Goal: Information Seeking & Learning: Learn about a topic

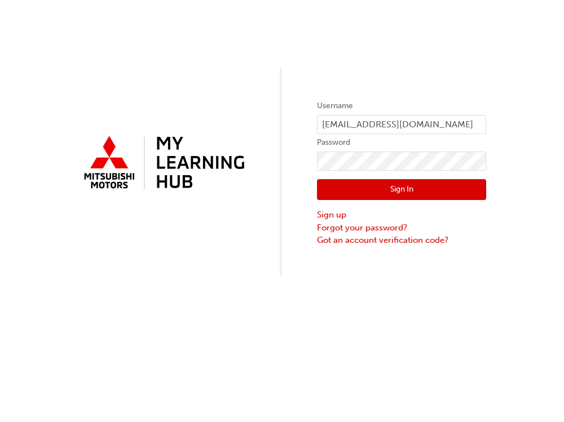
click at [438, 188] on button "Sign In" at bounding box center [401, 189] width 169 height 21
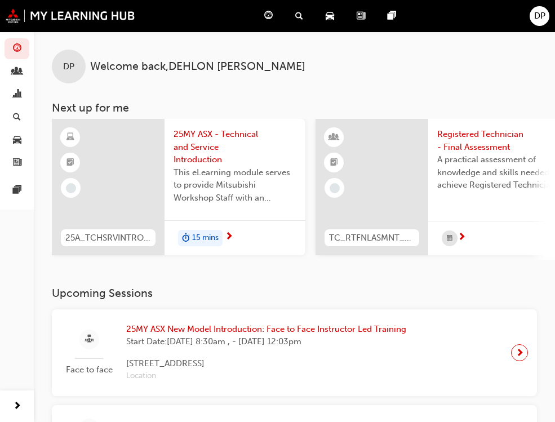
click at [211, 236] on span "15 mins" at bounding box center [205, 238] width 27 height 13
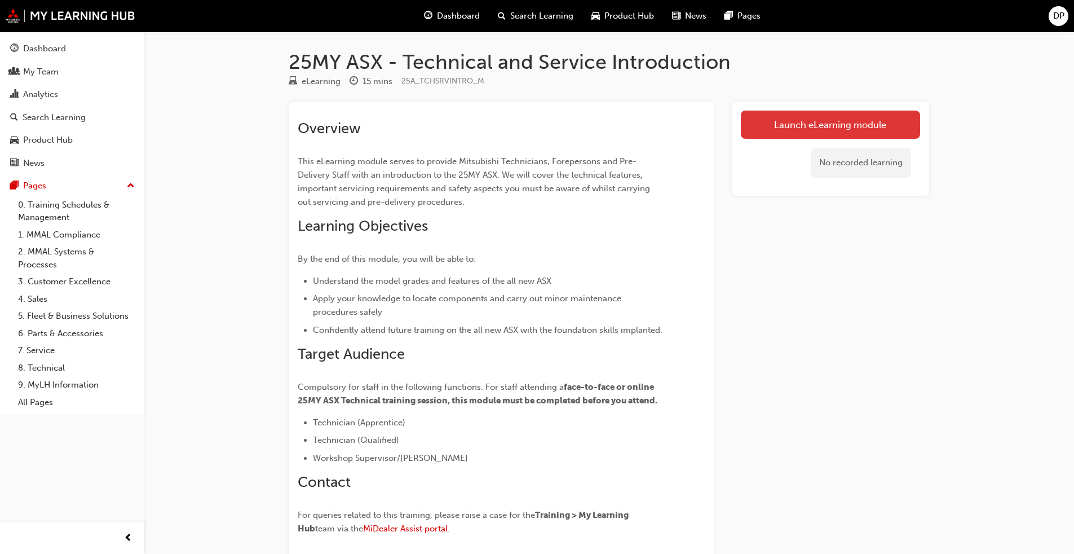
click at [563, 123] on link "Launch eLearning module" at bounding box center [830, 125] width 179 height 28
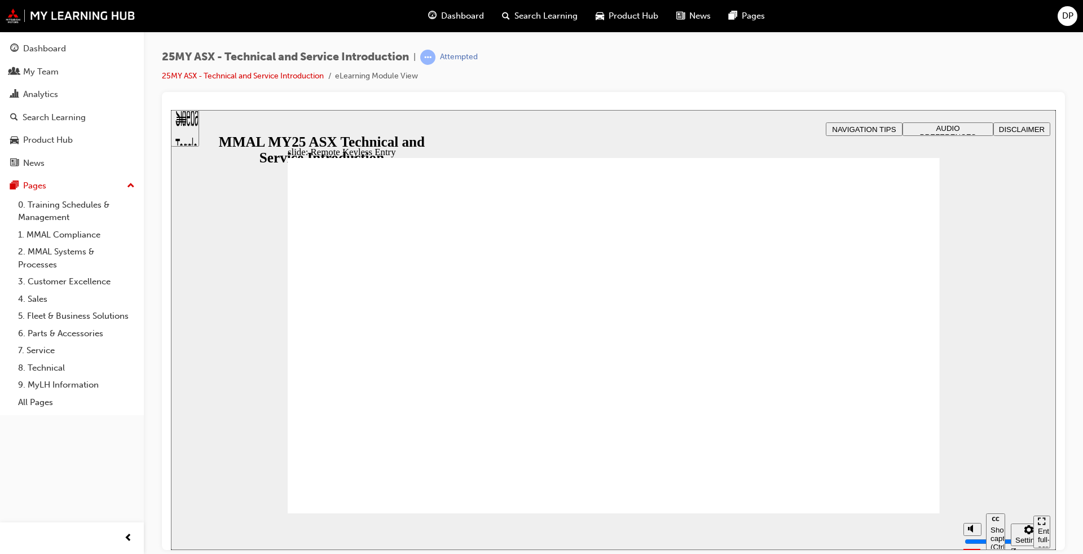
type input "21"
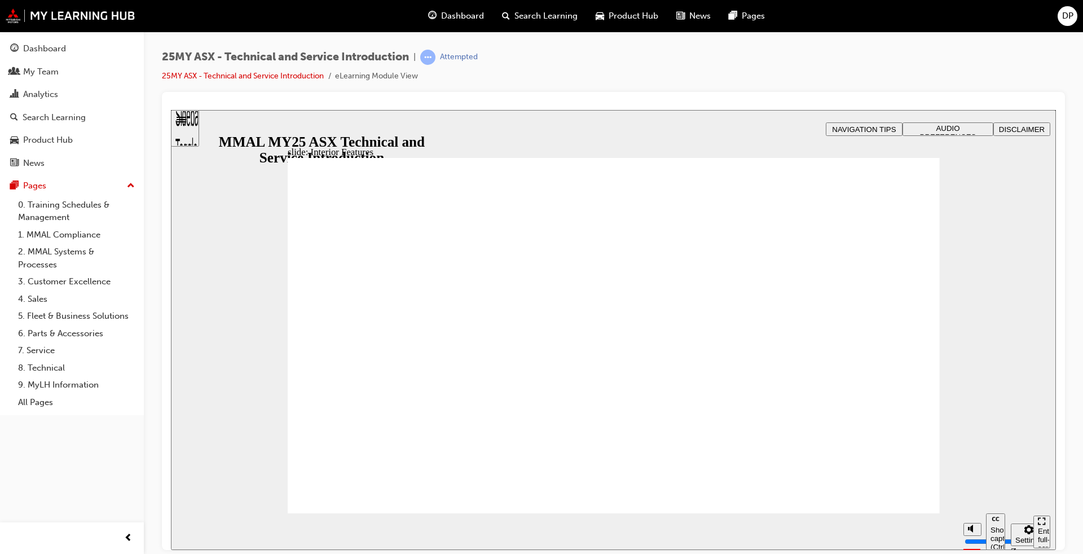
type input "17"
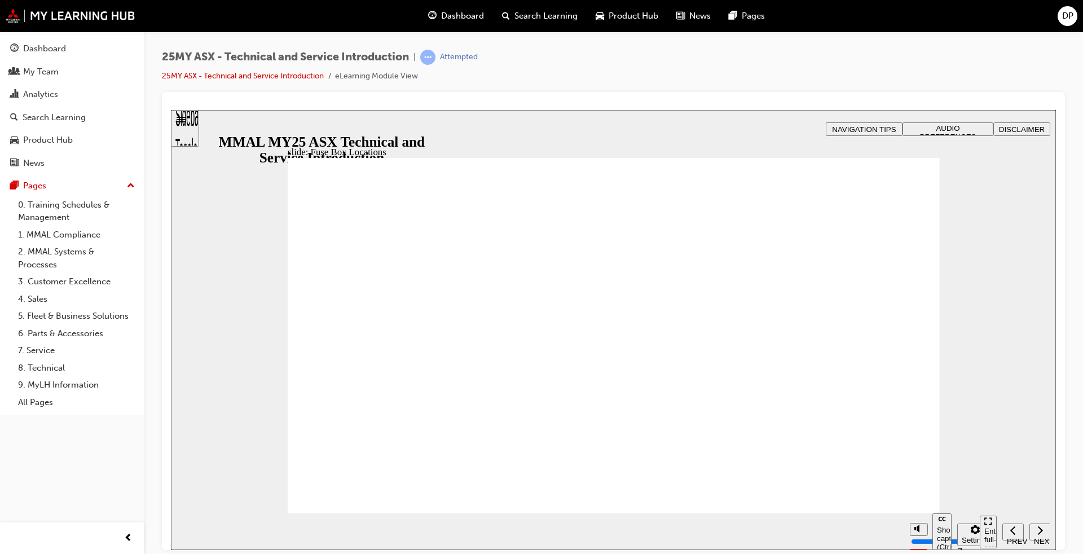
drag, startPoint x: 757, startPoint y: 451, endPoint x: 763, endPoint y: 451, distance: 5.7
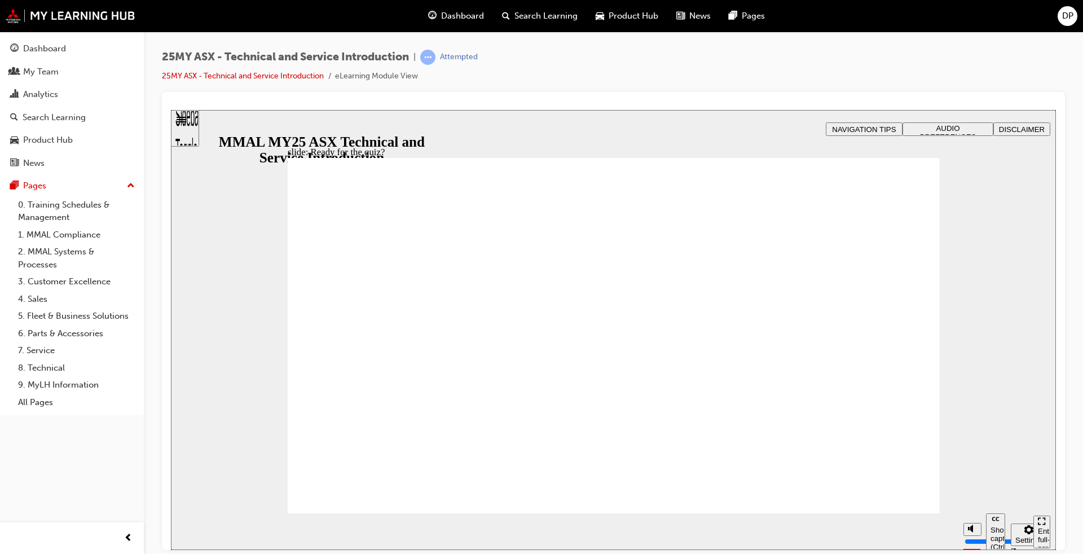
radio input "true"
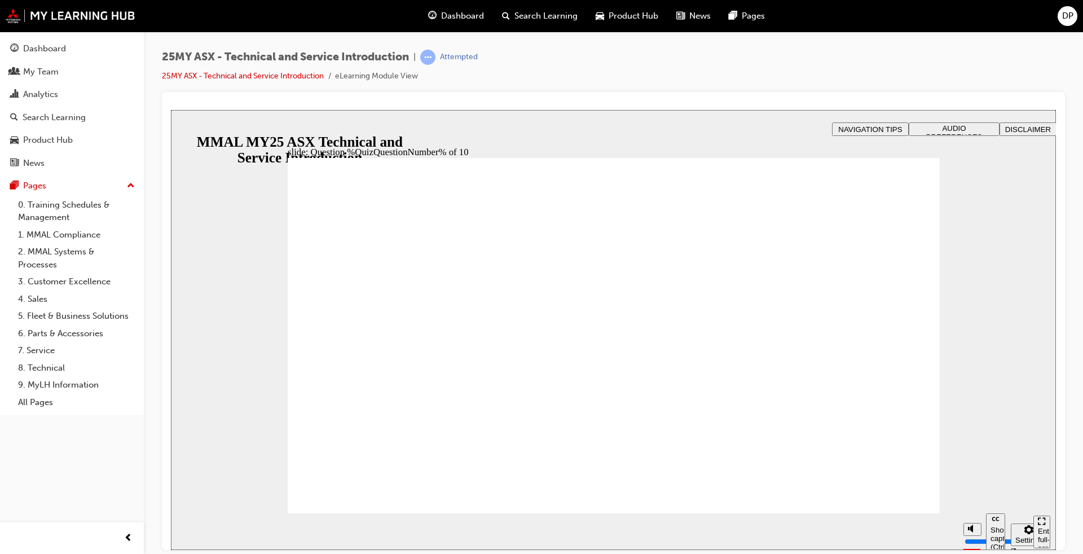
radio input "true"
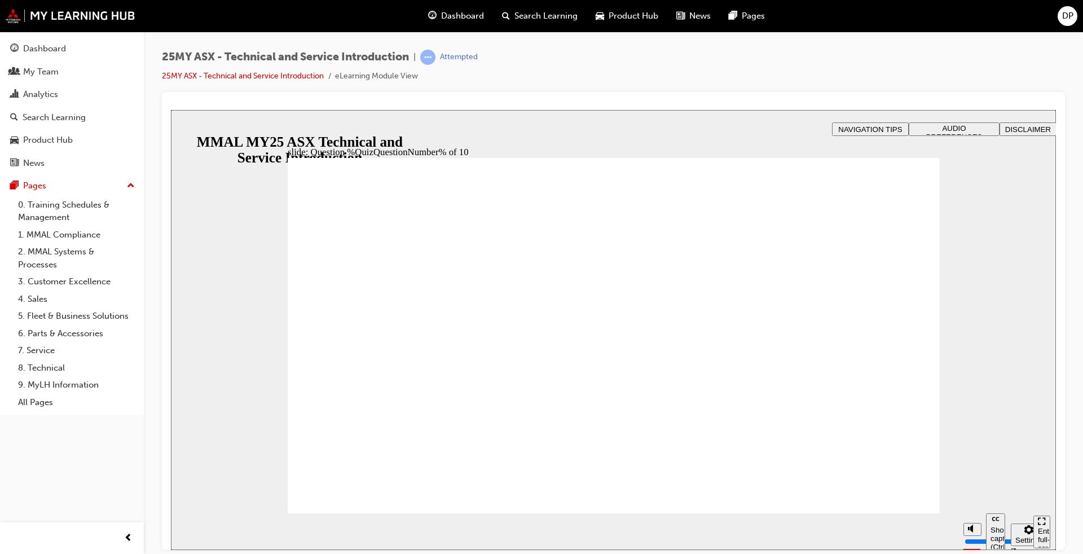
radio input "true"
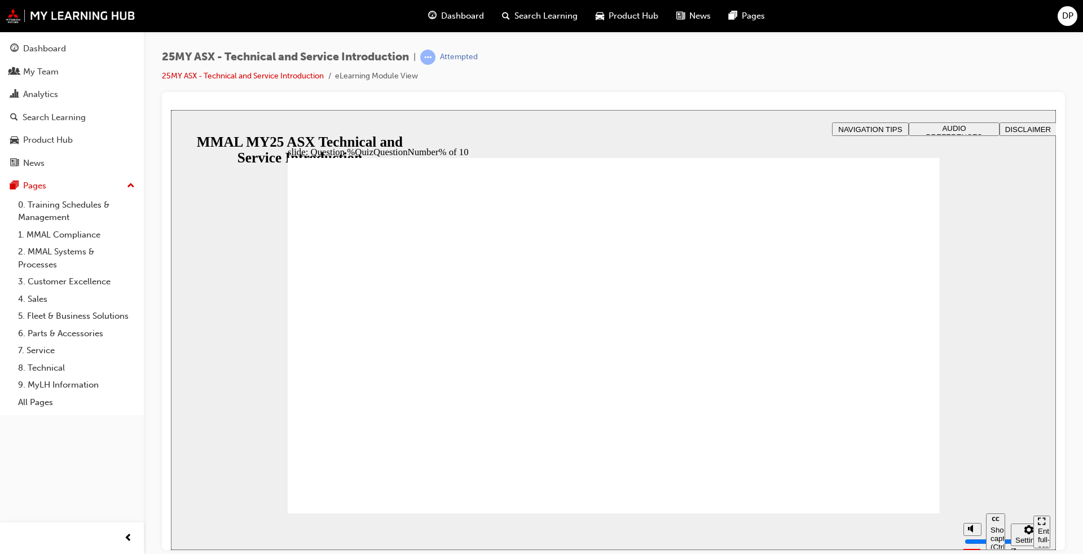
radio input "true"
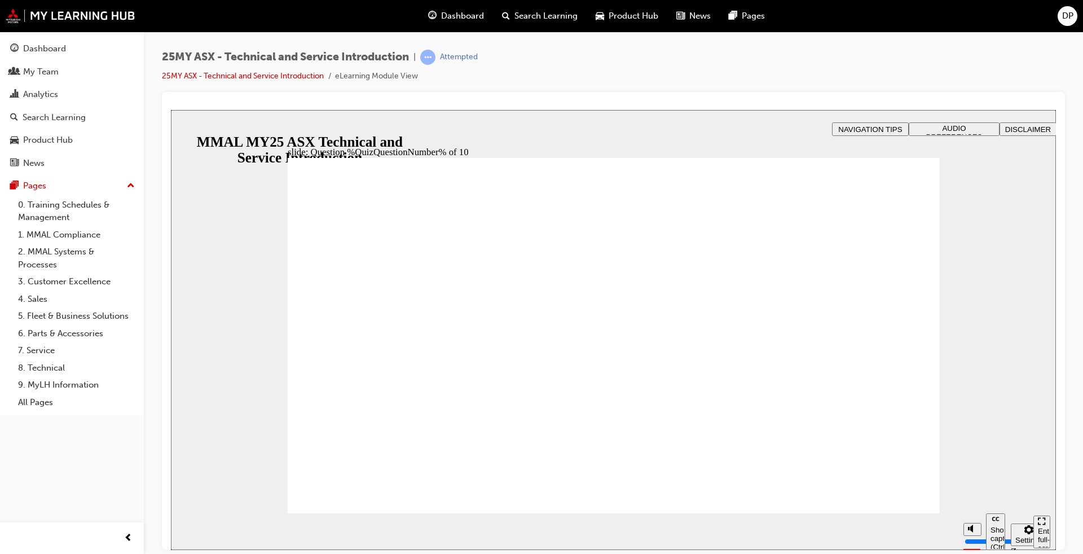
radio input "true"
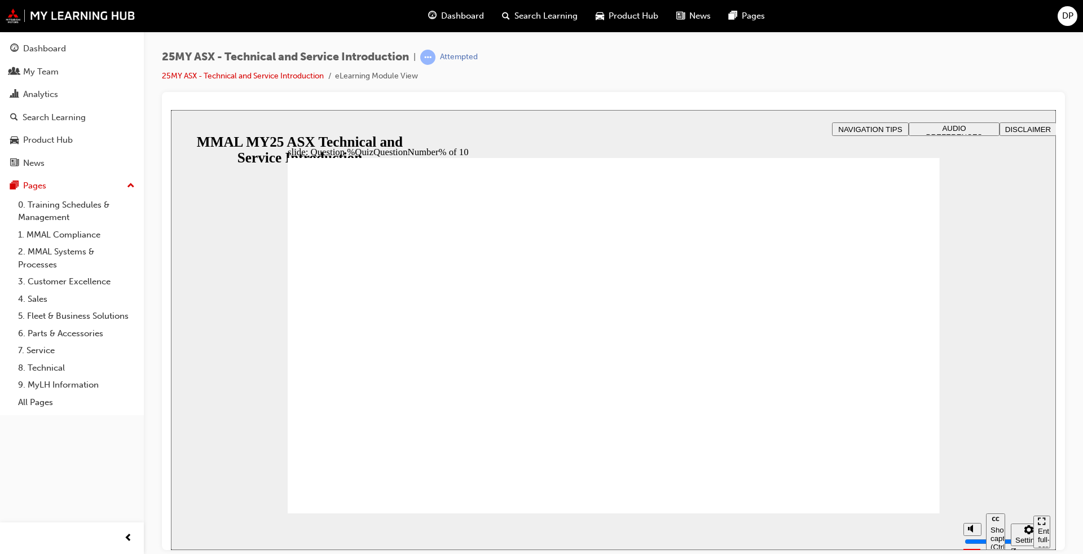
drag, startPoint x: 625, startPoint y: 438, endPoint x: 704, endPoint y: 454, distance: 81.1
radio input "true"
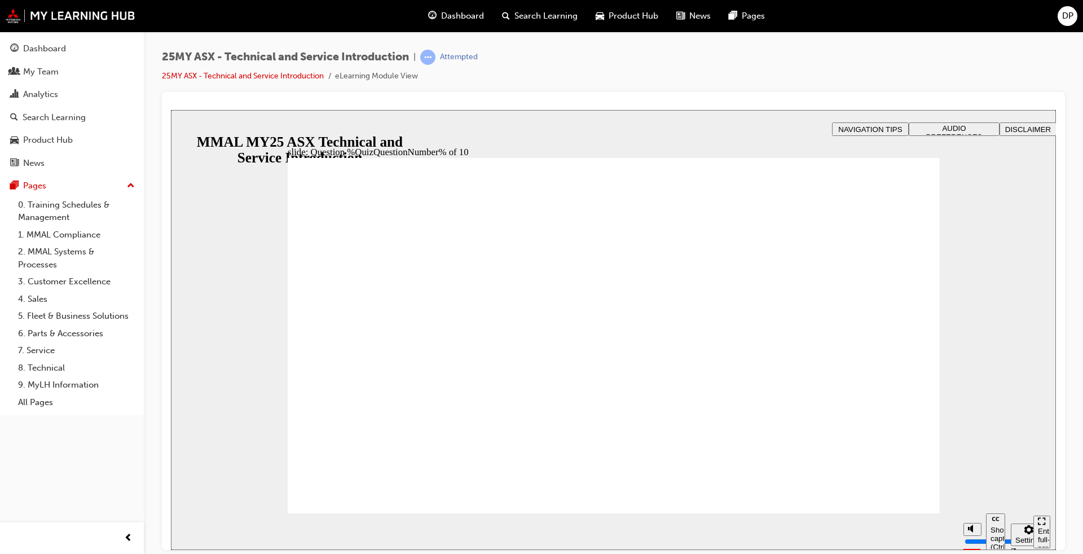
radio input "true"
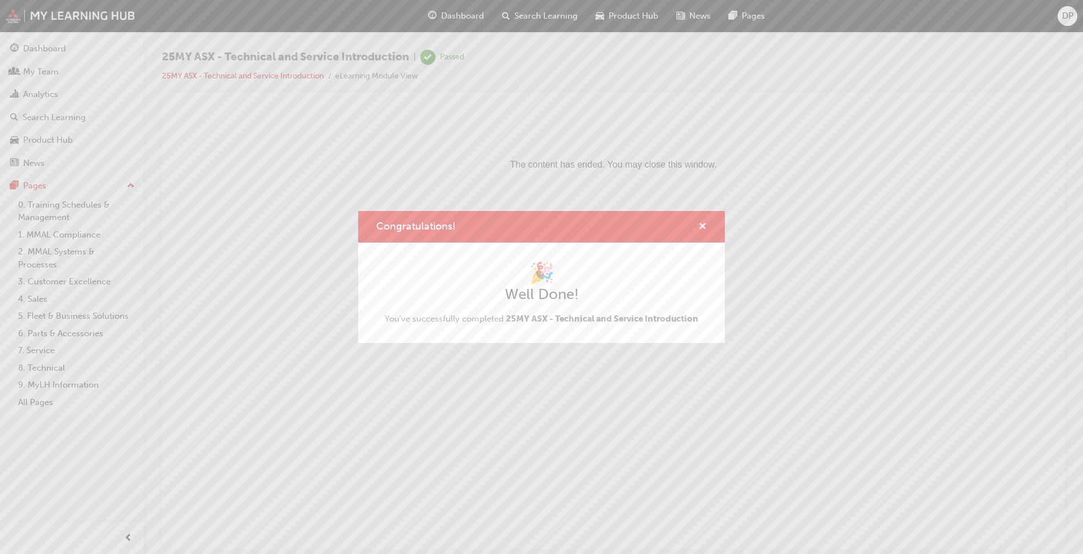
click at [563, 224] on span "cross-icon" at bounding box center [702, 227] width 8 height 10
